Goal: Information Seeking & Learning: Learn about a topic

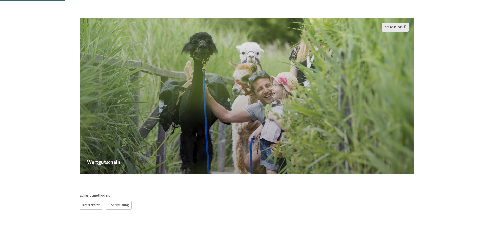
scroll to position [104, 0]
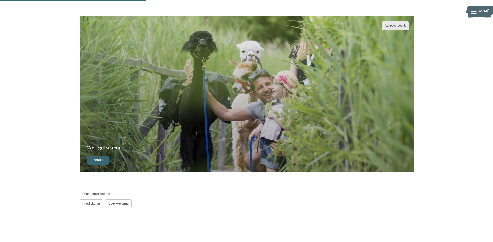
click at [394, 24] on span "100,00 €" at bounding box center [398, 26] width 16 height 4
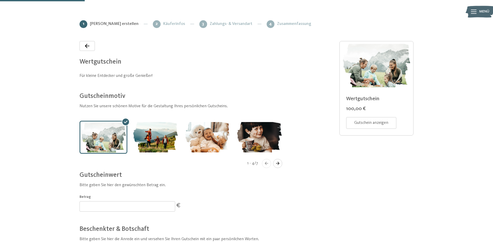
scroll to position [76, 0]
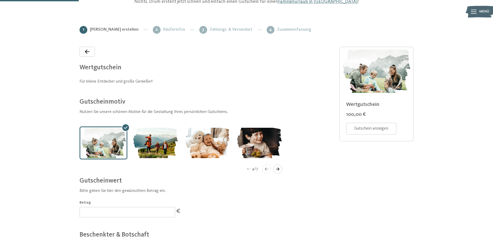
click at [279, 168] on icon "Navigate to next slide" at bounding box center [277, 169] width 9 height 3
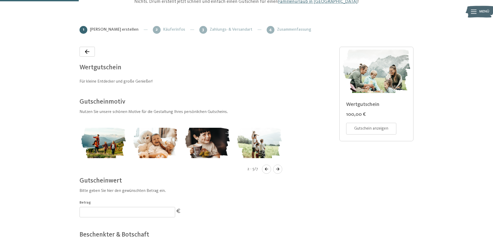
click at [279, 168] on icon "Navigate to next slide" at bounding box center [277, 169] width 9 height 3
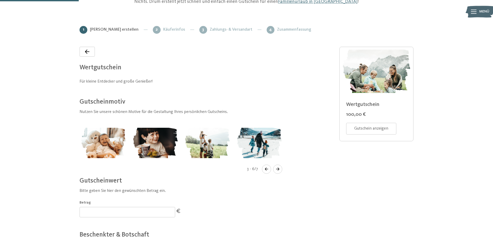
click at [279, 168] on icon "Navigate to next slide" at bounding box center [277, 169] width 9 height 3
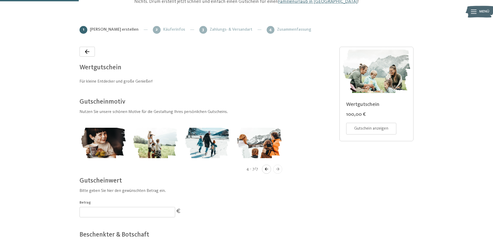
click at [279, 168] on icon "Navigate to next slide" at bounding box center [277, 169] width 9 height 3
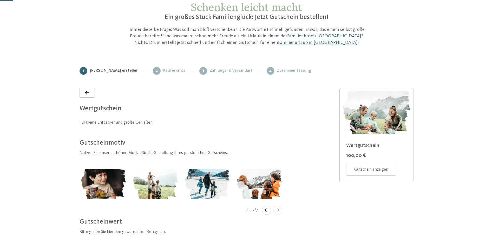
scroll to position [0, 0]
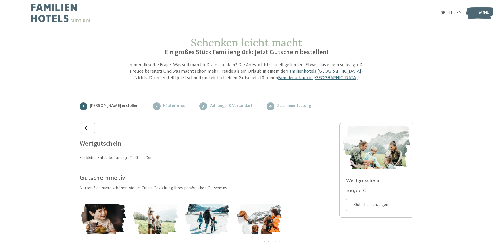
click at [296, 71] on link "Familienhotels [GEOGRAPHIC_DATA]" at bounding box center [324, 71] width 74 height 5
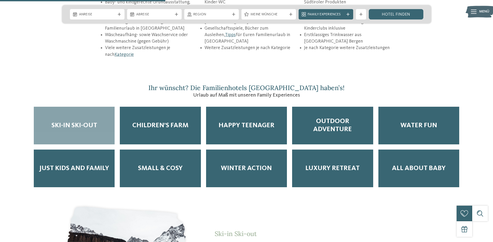
scroll to position [857, 0]
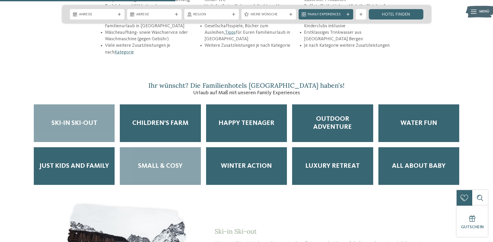
click at [168, 162] on span "Small & Cosy" at bounding box center [160, 166] width 45 height 8
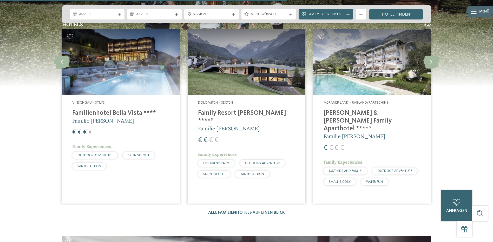
scroll to position [1403, 0]
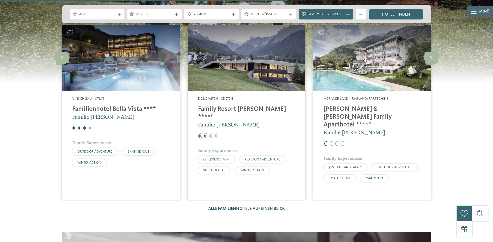
click at [245, 207] on link "Alle Familienhotels auf einen Blick" at bounding box center [246, 209] width 77 height 4
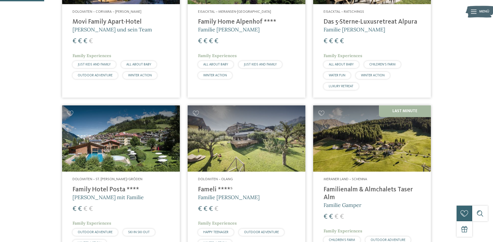
scroll to position [234, 0]
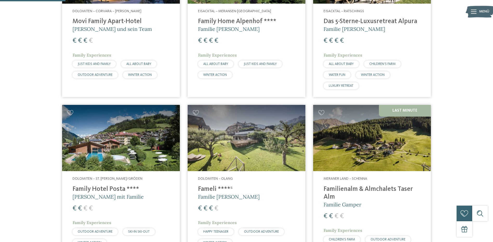
click at [411, 109] on img at bounding box center [372, 138] width 118 height 66
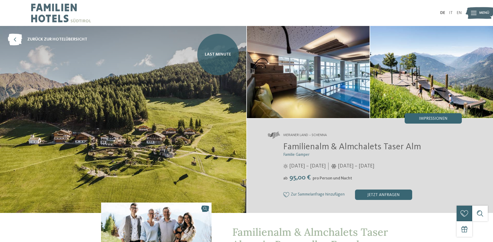
click at [218, 56] on span "Last Minute" at bounding box center [218, 55] width 26 height 6
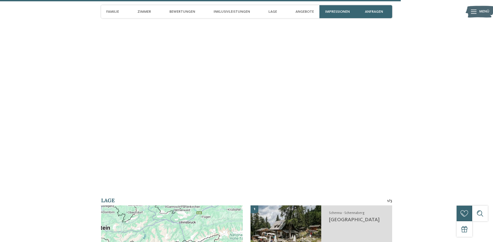
scroll to position [1637, 0]
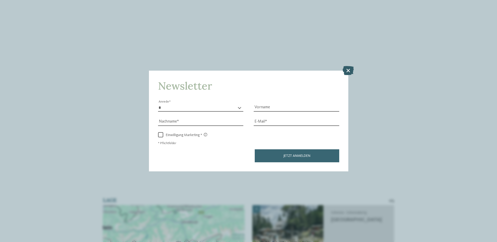
click at [348, 71] on icon at bounding box center [347, 70] width 11 height 9
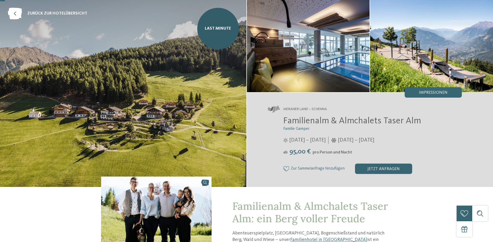
scroll to position [0, 0]
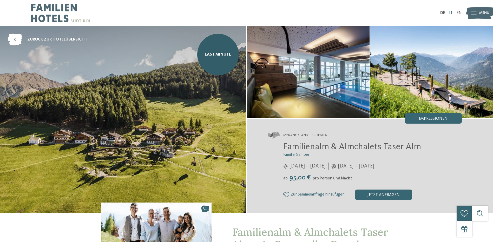
click at [451, 12] on link "IT" at bounding box center [451, 13] width 4 height 4
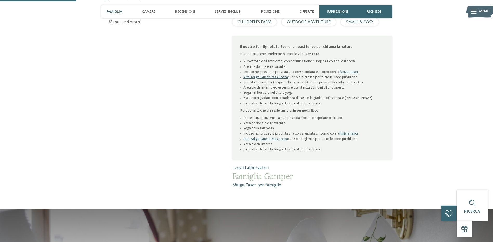
scroll to position [312, 0]
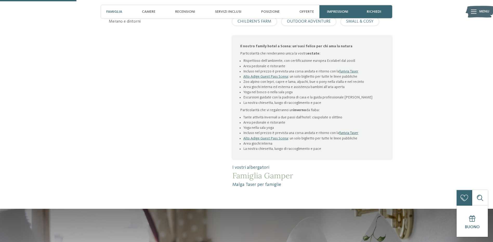
click at [348, 131] on link "funivia Taser" at bounding box center [348, 133] width 19 height 4
click at [268, 137] on link "Alto Adige Guest Pass Scena" at bounding box center [265, 139] width 45 height 4
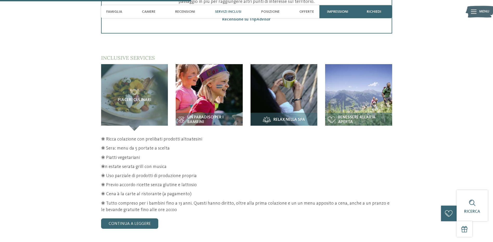
scroll to position [806, 0]
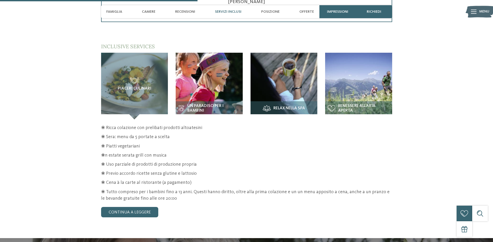
click at [188, 180] on p "❀ Cena à la carte al ristorante (a pagamento)" at bounding box center [246, 183] width 291 height 6
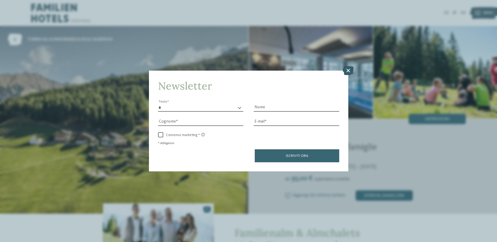
click at [348, 69] on icon at bounding box center [347, 70] width 11 height 9
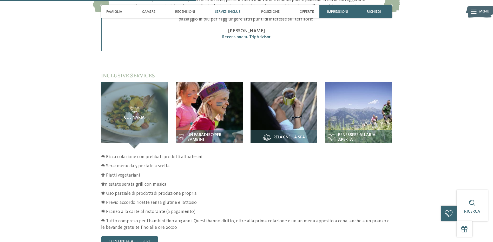
scroll to position [806, 0]
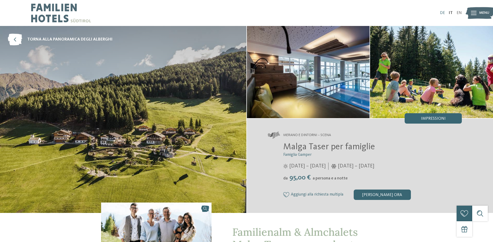
click at [443, 12] on link "DE" at bounding box center [442, 13] width 5 height 4
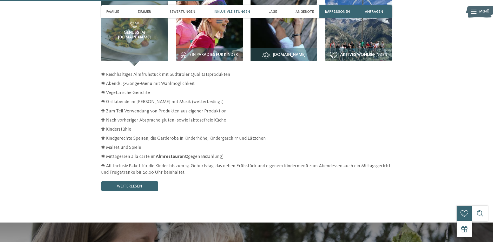
scroll to position [831, 0]
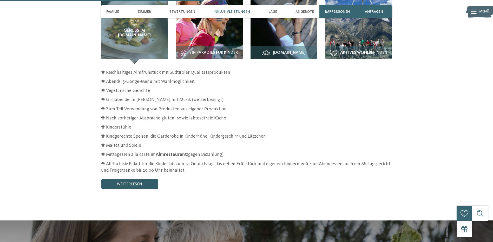
click at [140, 179] on link "weiterlesen" at bounding box center [129, 184] width 57 height 10
click at [175, 152] on strong "Almrestaurant" at bounding box center [171, 154] width 31 height 5
click at [231, 69] on p "❀ Reichhaltiges Almfrühstück mit Südtiroler Qualitätsprodukten" at bounding box center [246, 72] width 291 height 6
click at [202, 78] on p "❀ Abends: 5-Gänge-Menü mit Wahlmöglichkeit" at bounding box center [246, 81] width 291 height 6
click at [157, 88] on p "❀ Vegetarische Gerichte" at bounding box center [246, 91] width 291 height 6
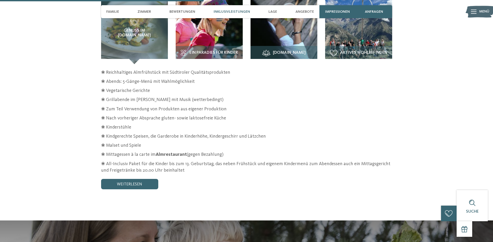
click at [208, 97] on p "❀ Grillabende im [PERSON_NAME] mit Musik (wetterbedingt)" at bounding box center [246, 100] width 291 height 6
click at [223, 106] on p "❀ Zum Teil Verwendung von Produkten aus eigener Produktion" at bounding box center [246, 109] width 291 height 6
click at [225, 115] on p "❀ Nach vorheriger Absprache gluten- sowie laktosefreie Küche" at bounding box center [246, 118] width 291 height 6
click at [144, 124] on p "❀ Kinderstühle" at bounding box center [246, 127] width 291 height 6
click at [157, 133] on p "❀ Kindgerechte Speisen, die Garderobe in Kinderhöhe, Kindergeschirr und Lätzchen" at bounding box center [246, 136] width 291 height 6
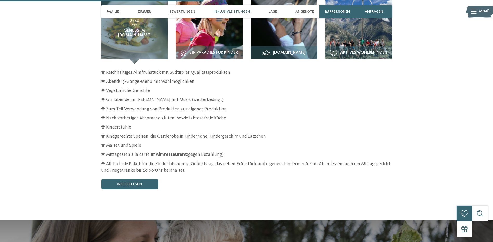
click at [146, 142] on p "❀ Malset und Spiele" at bounding box center [246, 145] width 291 height 6
click at [222, 151] on p "❀ Mittagessen à la carte im Almrestaurant (gegen Bezahlung)" at bounding box center [246, 154] width 291 height 6
click at [186, 163] on div "❀ Reichhaltiges Almfrühstück mit Südtiroler Qualitätsprodukten ❀ Abends: 5-Gäng…" at bounding box center [246, 129] width 291 height 120
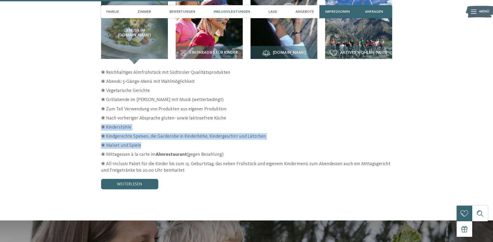
drag, startPoint x: 142, startPoint y: 133, endPoint x: 101, endPoint y: 115, distance: 44.5
click at [101, 115] on section "Inklusivleistungen / Genuss im Alm.Restaurant" at bounding box center [246, 88] width 353 height 202
drag, startPoint x: 101, startPoint y: 115, endPoint x: 140, endPoint y: 116, distance: 39.0
click at [140, 124] on p "❀ Kinderstühle" at bounding box center [246, 127] width 291 height 6
drag, startPoint x: 142, startPoint y: 135, endPoint x: 100, endPoint y: 113, distance: 48.3
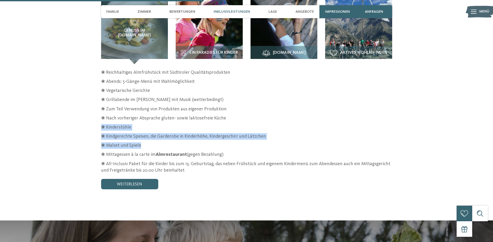
click at [100, 113] on section "Inklusivleistungen / Genuss im Alm.Restaurant" at bounding box center [246, 88] width 353 height 202
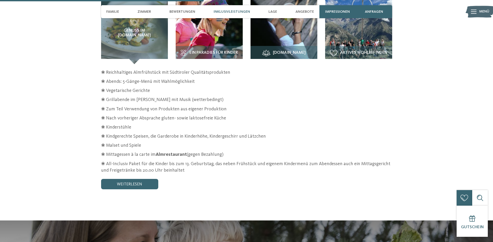
click at [283, 115] on p "❀ Nach vorheriger Absprache gluten- sowie laktosefreie Küche" at bounding box center [246, 118] width 291 height 6
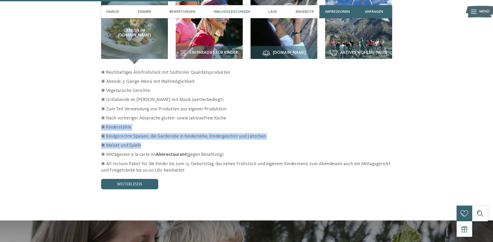
drag, startPoint x: 143, startPoint y: 135, endPoint x: 97, endPoint y: 113, distance: 50.9
click at [97, 113] on section "Inklusivleistungen / Genuss im Alm.Restaurant" at bounding box center [246, 88] width 353 height 202
drag, startPoint x: 97, startPoint y: 113, endPoint x: 137, endPoint y: 114, distance: 40.0
click at [137, 124] on p "❀ Kinderstühle" at bounding box center [246, 127] width 291 height 6
drag, startPoint x: 143, startPoint y: 134, endPoint x: 100, endPoint y: 116, distance: 47.0
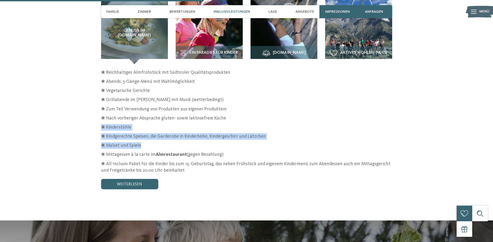
click at [100, 116] on section "Inklusivleistungen / Genuss im Alm.Restaurant" at bounding box center [246, 88] width 353 height 202
click at [291, 128] on div "❀ Reichhaltiges Almfrühstück mit Südtiroler Qualitätsprodukten ❀ Abends: 5-Gäng…" at bounding box center [246, 121] width 291 height 104
drag, startPoint x: 142, startPoint y: 136, endPoint x: 97, endPoint y: 112, distance: 50.7
click at [97, 112] on section "Inklusivleistungen / Genuss im Alm.Restaurant" at bounding box center [246, 88] width 353 height 202
copy div "❀ Kinderstühle ❀ Kindgerechte Speisen, die Garderobe in Kinderhöhe, Kindergesch…"
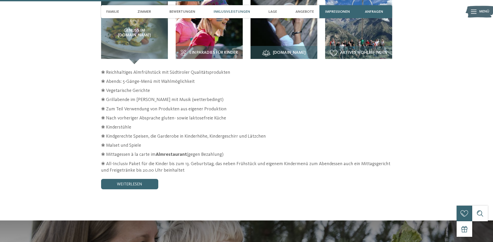
click at [287, 151] on p "❀ Mittagessen à la carte im Almrestaurant (gegen Bezahlung)" at bounding box center [246, 154] width 291 height 6
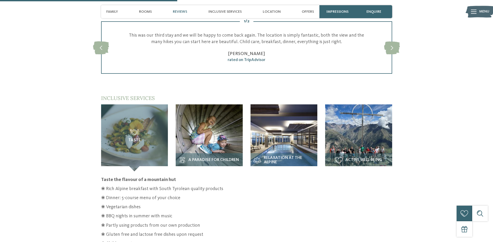
scroll to position [780, 0]
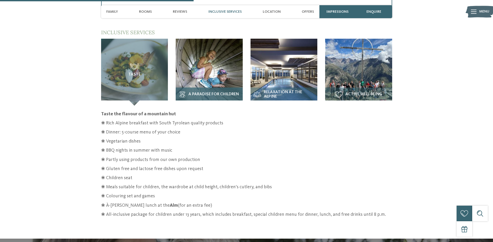
click at [194, 75] on img at bounding box center [209, 72] width 67 height 67
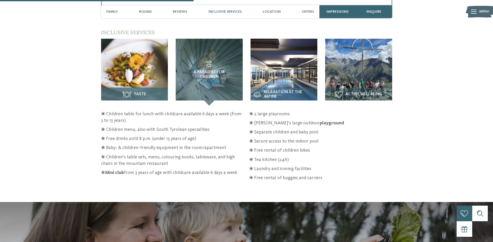
click at [140, 67] on img at bounding box center [134, 72] width 67 height 67
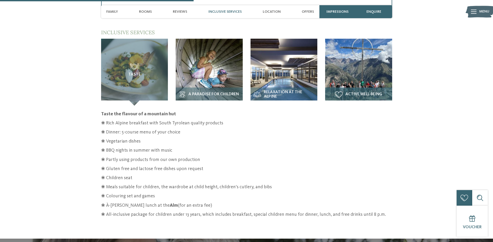
click at [344, 68] on img at bounding box center [358, 72] width 67 height 67
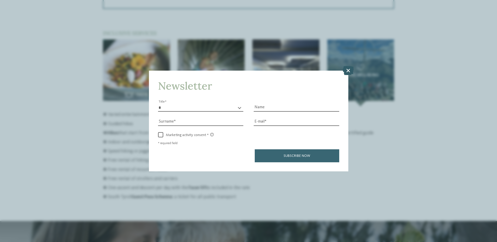
click at [345, 69] on icon at bounding box center [347, 70] width 11 height 9
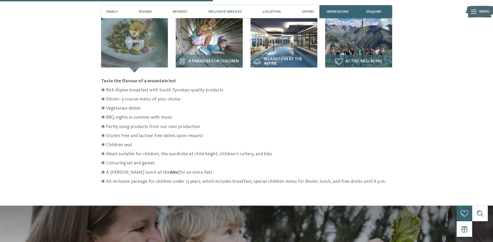
scroll to position [728, 0]
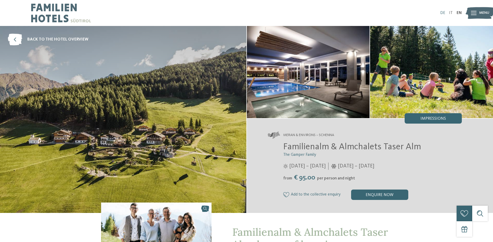
click at [441, 12] on link "DE" at bounding box center [442, 13] width 5 height 4
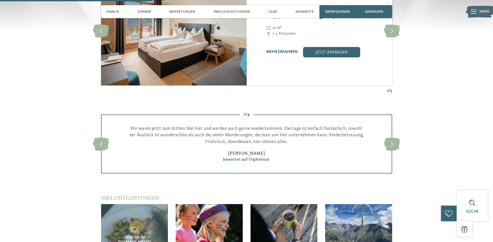
scroll to position [624, 0]
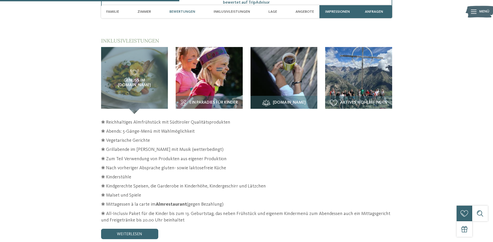
scroll to position [728, 0]
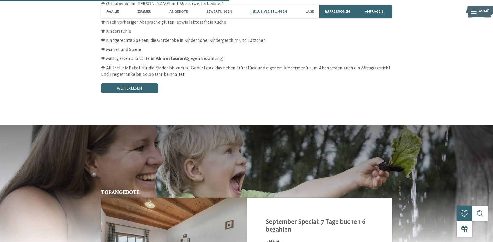
scroll to position [935, 0]
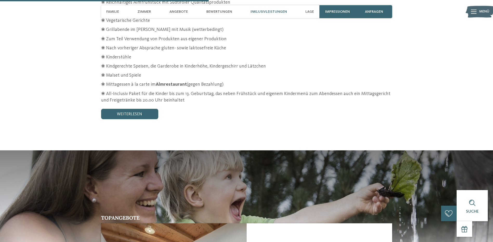
scroll to position [831, 0]
